Goal: Task Accomplishment & Management: Manage account settings

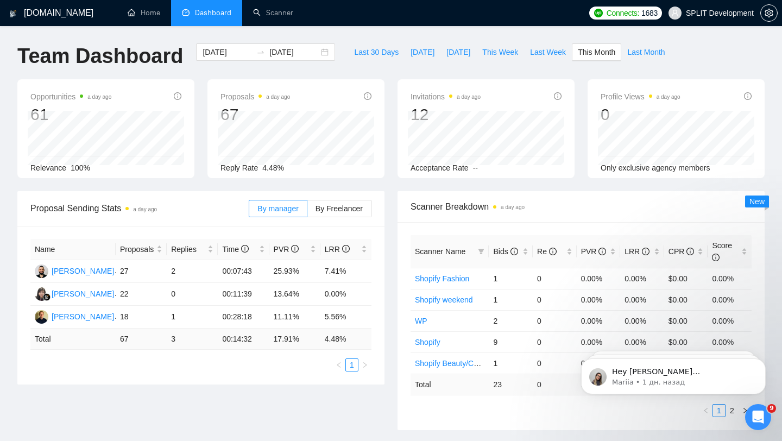
click at [692, 13] on span "SPLIT Development" at bounding box center [720, 13] width 68 height 0
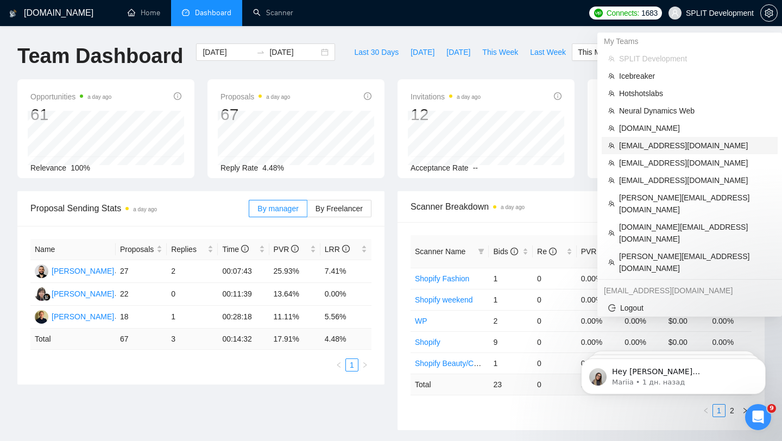
click at [657, 140] on span "omisoftnet@gmail.com" at bounding box center [695, 146] width 152 height 12
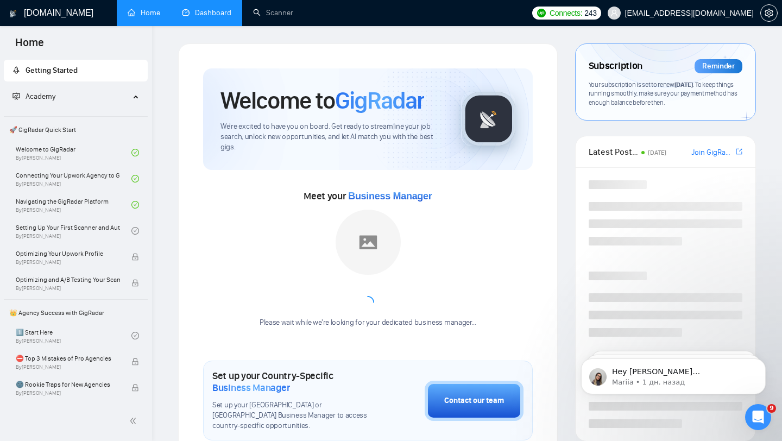
click at [214, 17] on link "Dashboard" at bounding box center [206, 12] width 49 height 9
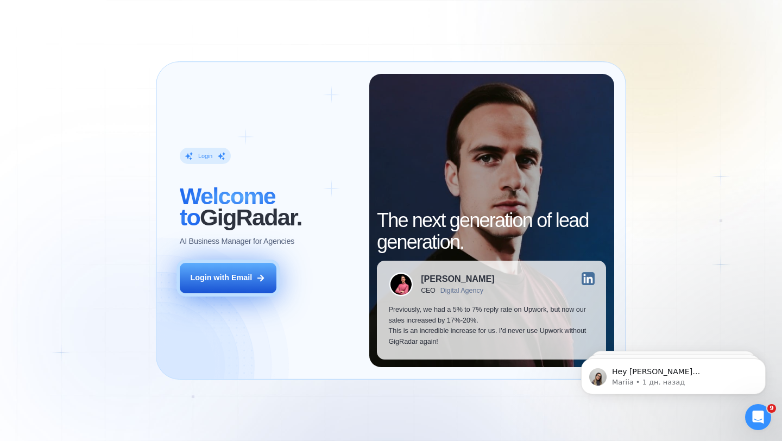
click at [265, 283] on button "Login with Email" at bounding box center [228, 278] width 97 height 30
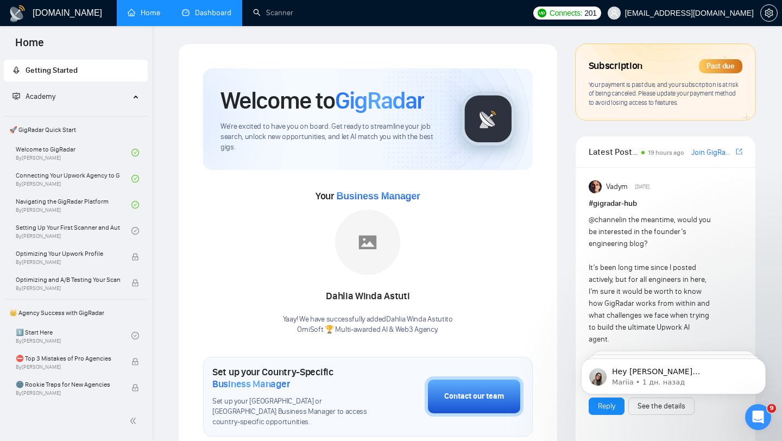
click at [207, 17] on link "Dashboard" at bounding box center [206, 12] width 49 height 9
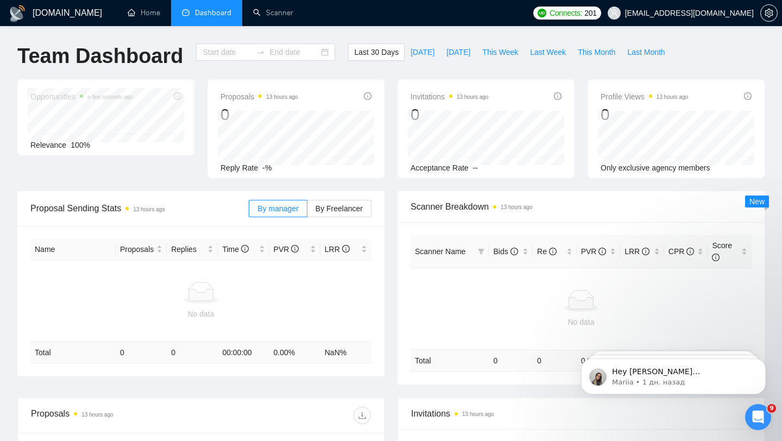
type input "2025-09-08"
type input "2025-10-08"
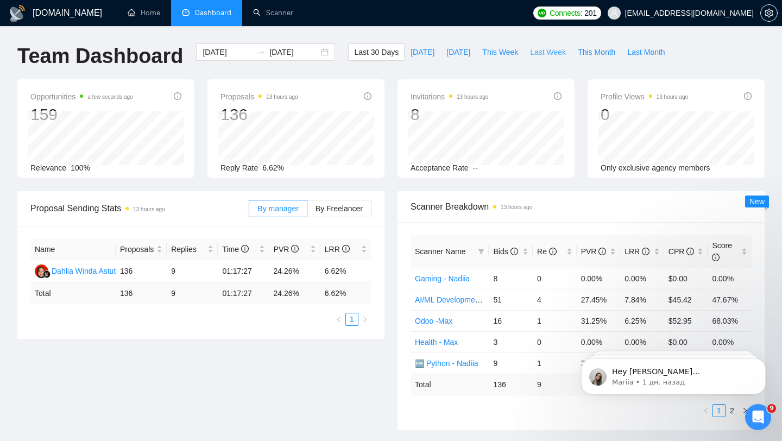
click at [535, 53] on span "Last Week" at bounding box center [548, 52] width 36 height 12
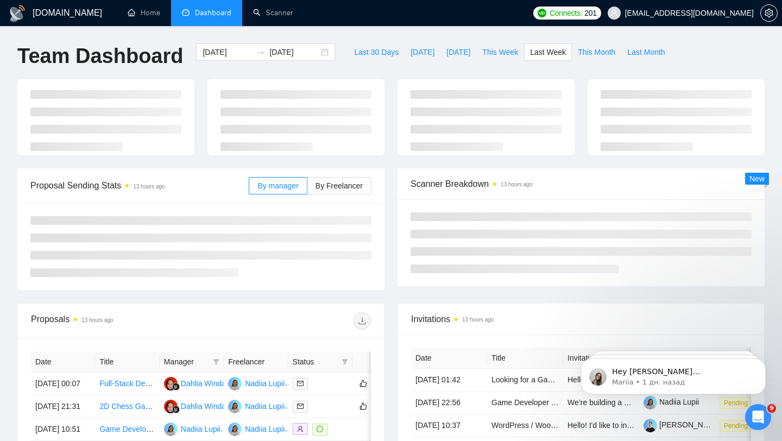
type input "2025-09-29"
type input "2025-10-05"
